Goal: Task Accomplishment & Management: Use online tool/utility

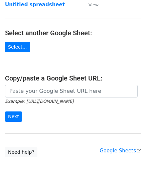
scroll to position [82, 0]
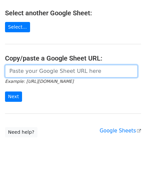
click at [36, 69] on input "url" at bounding box center [71, 71] width 132 height 13
paste input "https://docs.google.com/spreadsheets/d/1grgFPLYb-drUlikc-YWN4Q7buAW5rkzQLMyrdSu…"
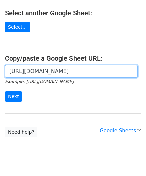
scroll to position [0, 193]
type input "https://docs.google.com/spreadsheets/d/1grgFPLYb-drUlikc-YWN4Q7buAW5rkzQLMyrdSu…"
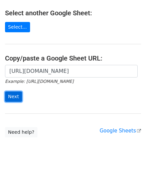
scroll to position [0, 0]
click at [15, 98] on input "Next" at bounding box center [13, 97] width 17 height 10
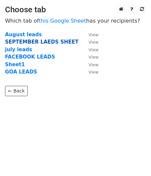
click at [25, 41] on strong "SEPTEMBER LAEDS SHEET" at bounding box center [41, 42] width 73 height 6
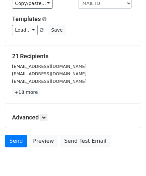
scroll to position [81, 0]
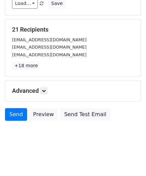
click at [45, 95] on div "Advanced Tracking Track Opens UTM Codes Track Clicks Filters Only include sprea…" at bounding box center [72, 91] width 135 height 21
click at [45, 87] on link at bounding box center [43, 90] width 7 height 7
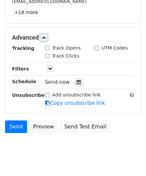
scroll to position [140, 0]
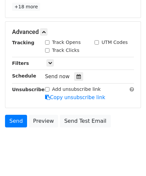
click at [48, 41] on input "Track Opens" at bounding box center [47, 42] width 4 height 4
checkbox input "true"
click at [47, 50] on input "Track Clicks" at bounding box center [47, 50] width 4 height 4
checkbox input "true"
click at [49, 63] on icon at bounding box center [50, 63] width 4 height 4
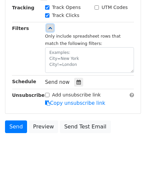
scroll to position [187, 0]
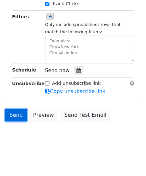
click at [19, 111] on link "Send" at bounding box center [16, 115] width 22 height 13
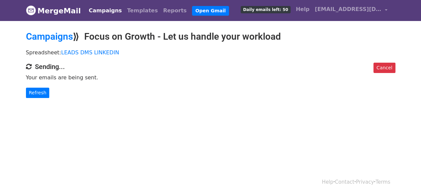
scroll to position [1, 0]
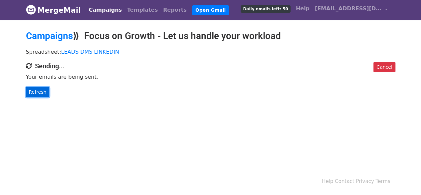
click at [44, 91] on link "Refresh" at bounding box center [38, 92] width 24 height 10
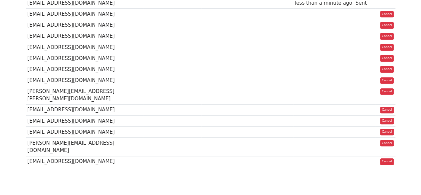
scroll to position [192, 0]
